Goal: Answer question/provide support: Share knowledge or assist other users

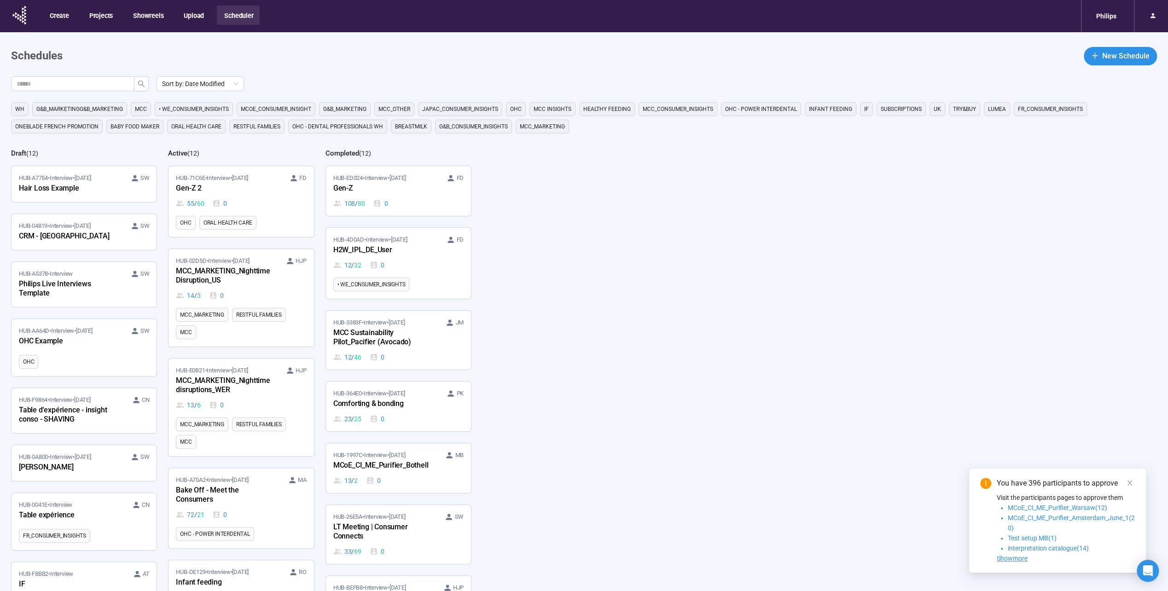
click at [137, 122] on span "Baby food maker" at bounding box center [135, 126] width 49 height 9
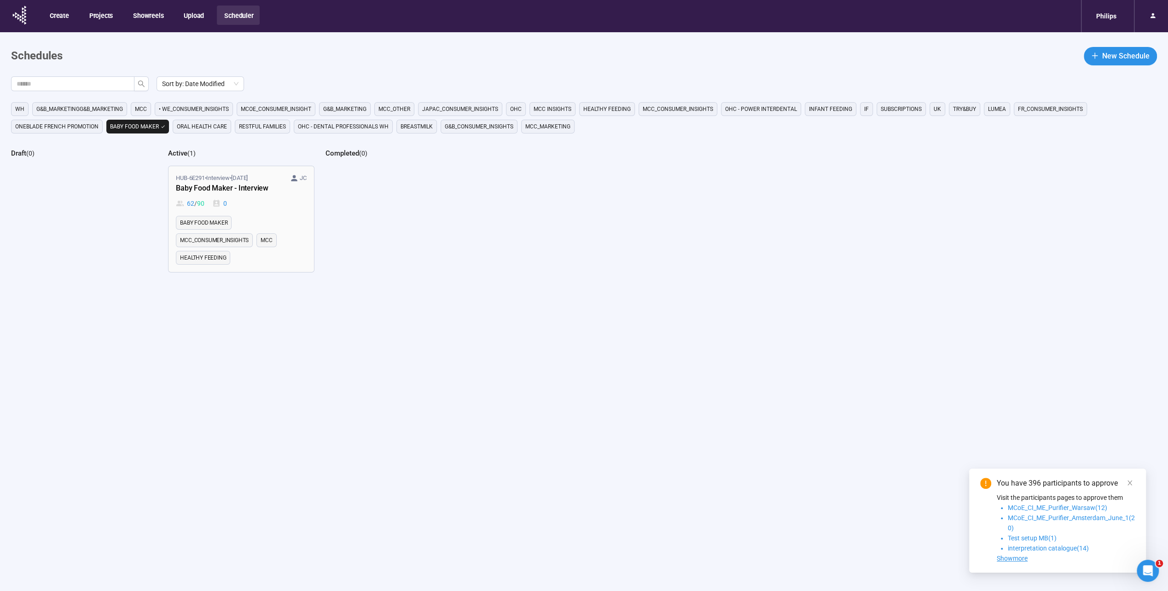
click at [211, 187] on div "Baby Food Maker - Interview" at bounding box center [226, 189] width 101 height 12
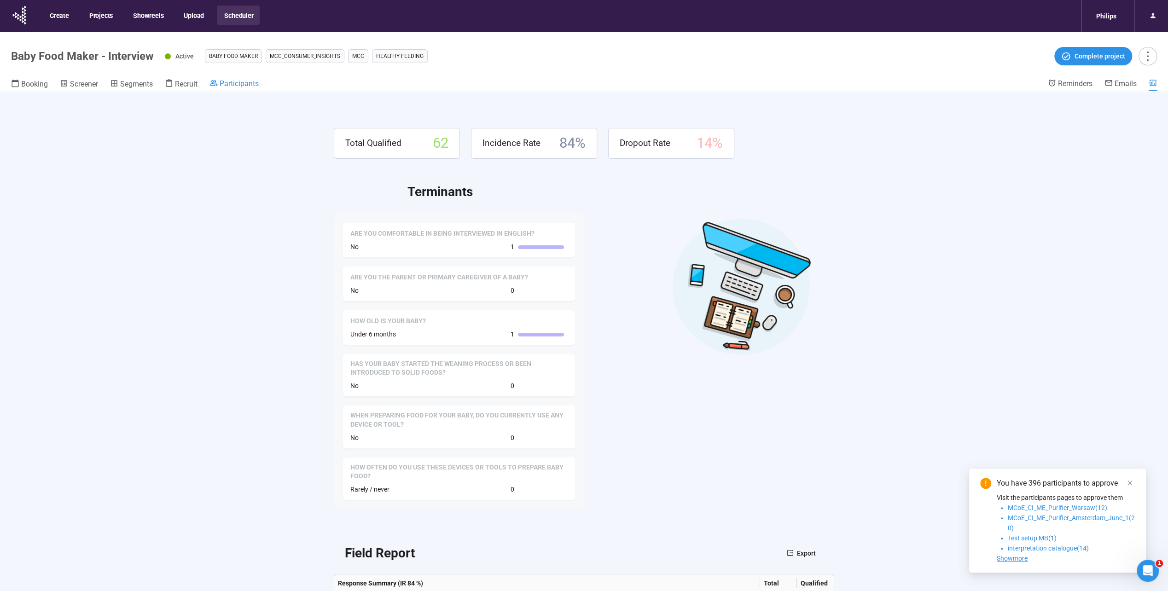
click at [226, 84] on span "Participants" at bounding box center [239, 83] width 39 height 9
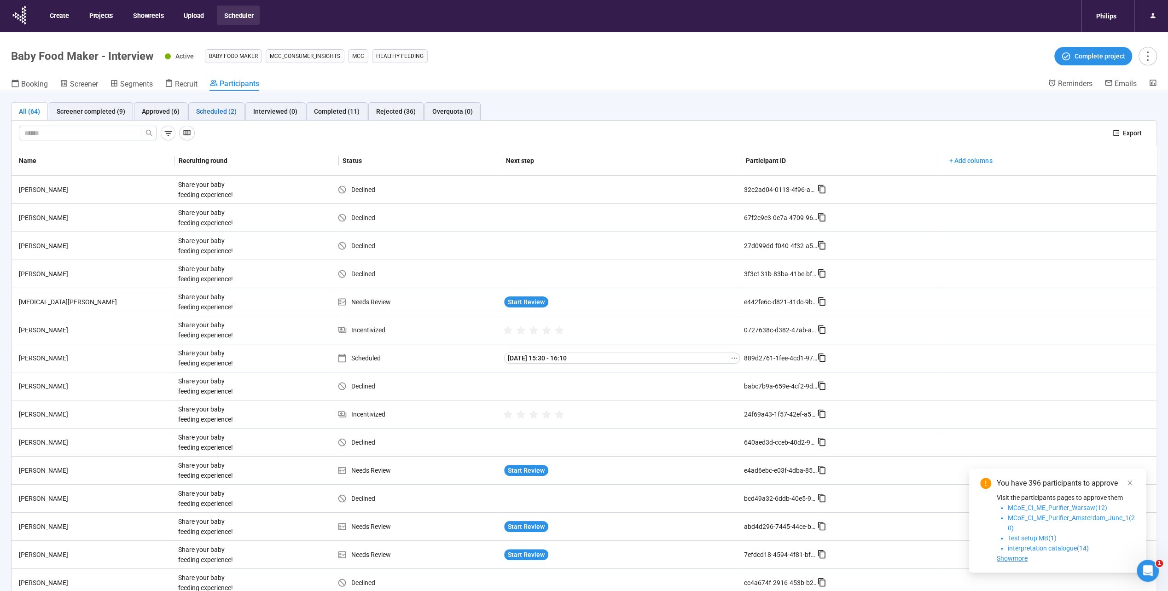
click at [227, 111] on div "Scheduled (2)" at bounding box center [216, 111] width 41 height 10
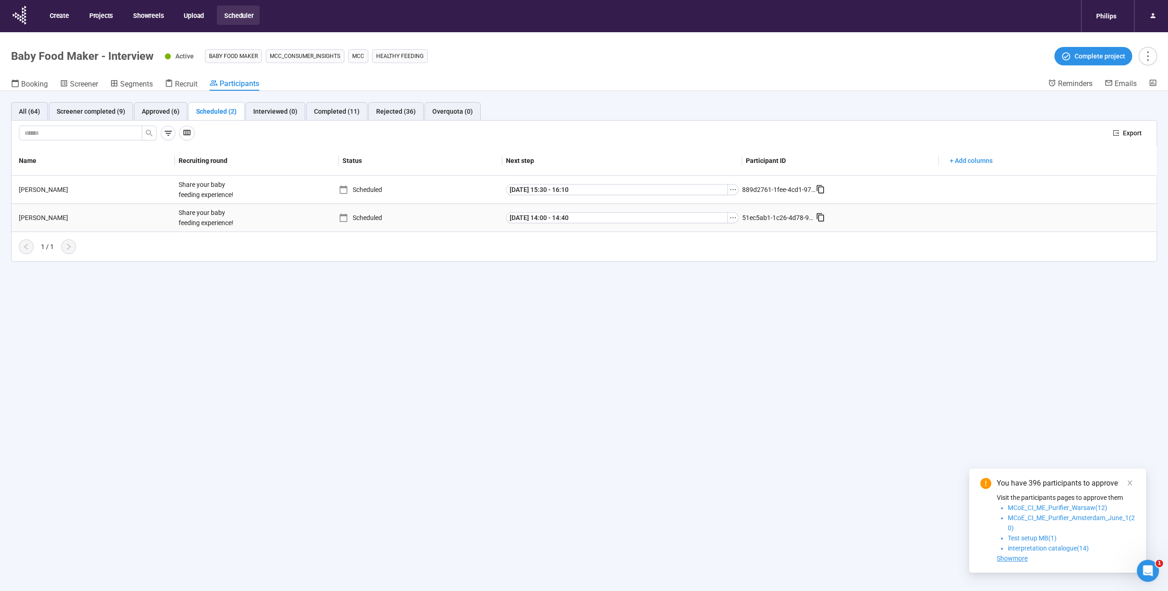
click at [42, 217] on div "[PERSON_NAME]" at bounding box center [95, 218] width 160 height 10
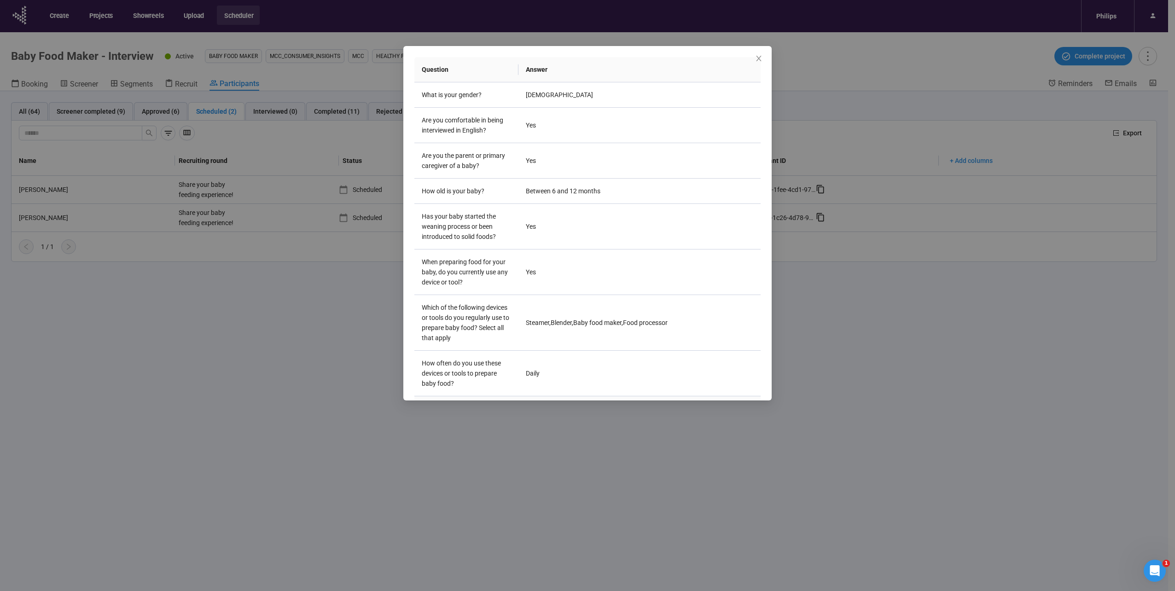
scroll to position [138, 0]
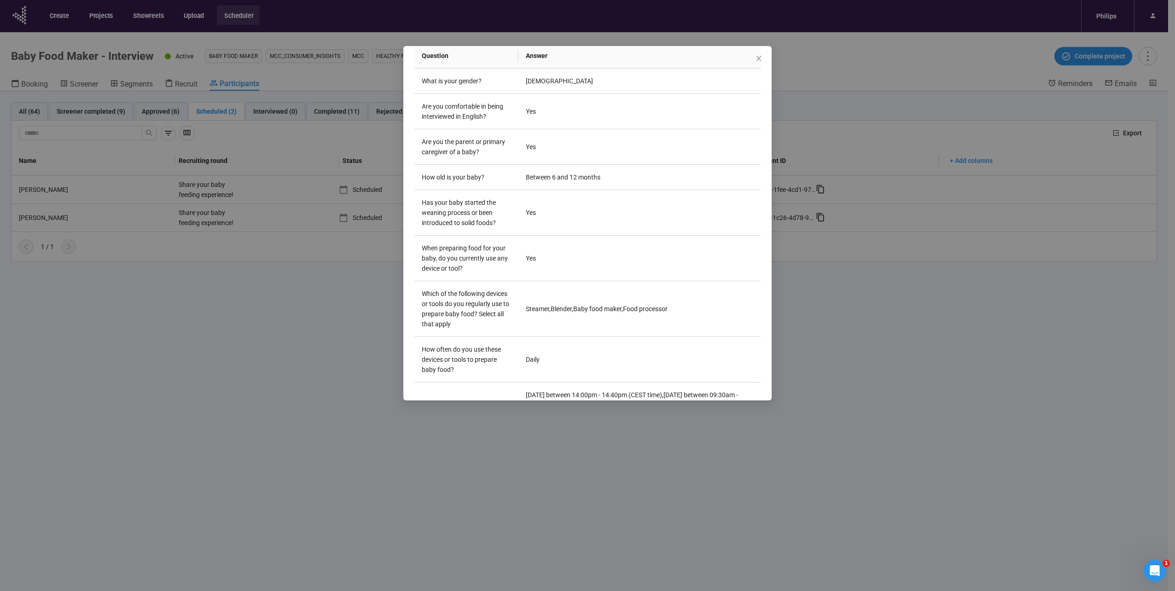
click at [361, 420] on div "[PERSON_NAME] Project notes Edit Add notes, i.e. how the last interview went, i…" at bounding box center [587, 295] width 1175 height 591
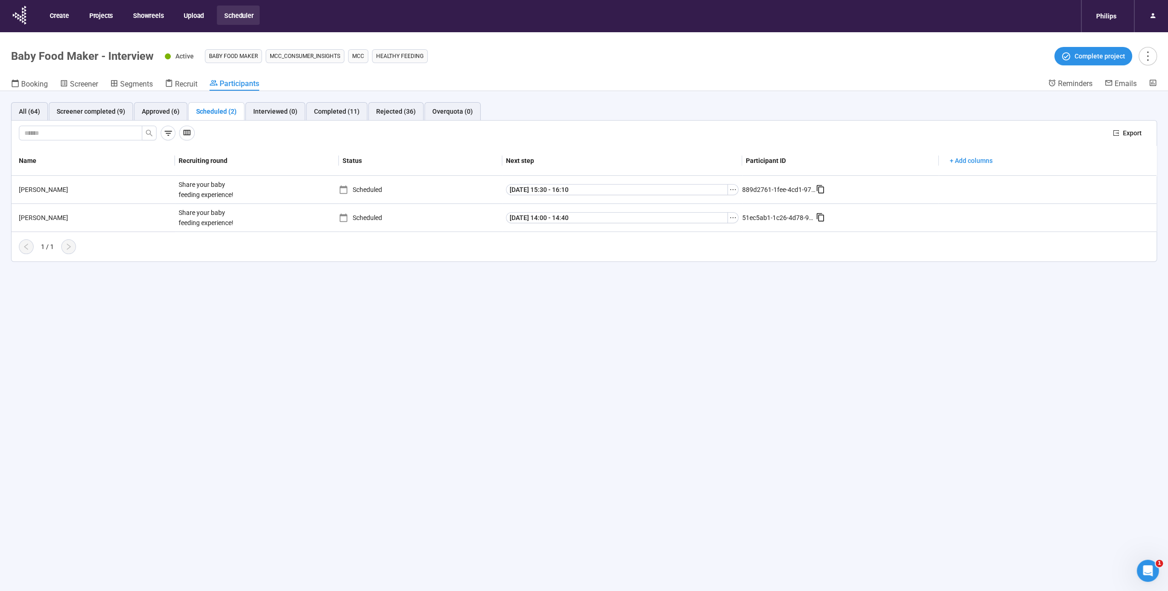
click at [378, 441] on div "All (64) Screener completed (9) Approved (6) Scheduled (2) Interviewed (0) Comp…" at bounding box center [584, 357] width 1168 height 532
click at [210, 190] on div "Share your baby feeding experience!" at bounding box center [209, 190] width 69 height 28
click at [55, 193] on div "[PERSON_NAME]" at bounding box center [95, 190] width 160 height 10
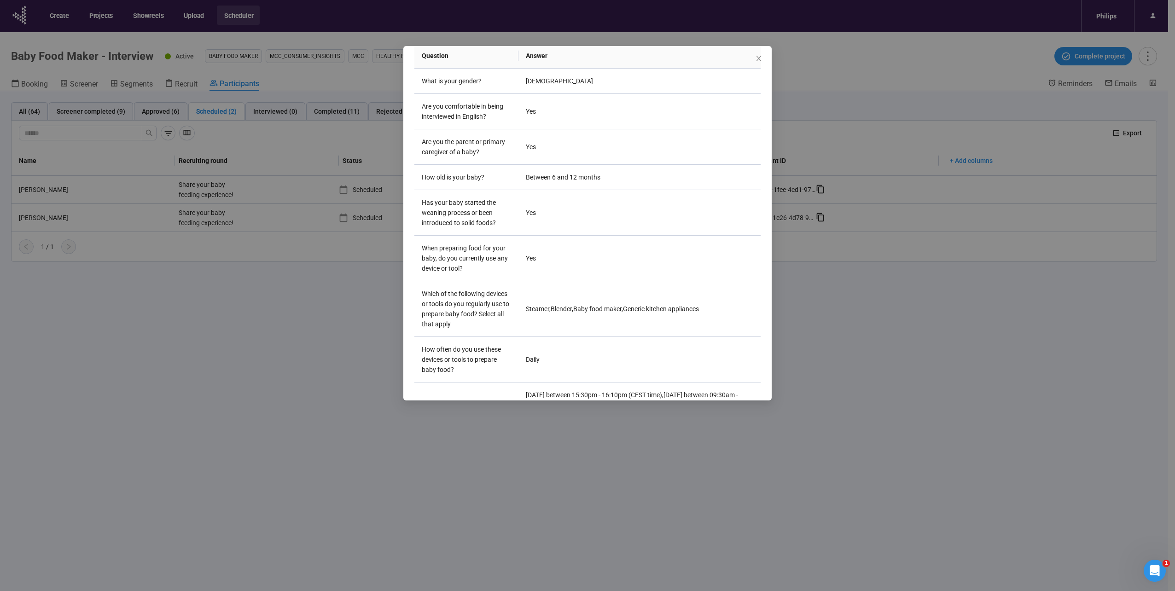
drag, startPoint x: 760, startPoint y: 59, endPoint x: 757, endPoint y: 74, distance: 15.0
click at [760, 59] on icon "close" at bounding box center [758, 58] width 7 height 7
